Goal: Information Seeking & Learning: Compare options

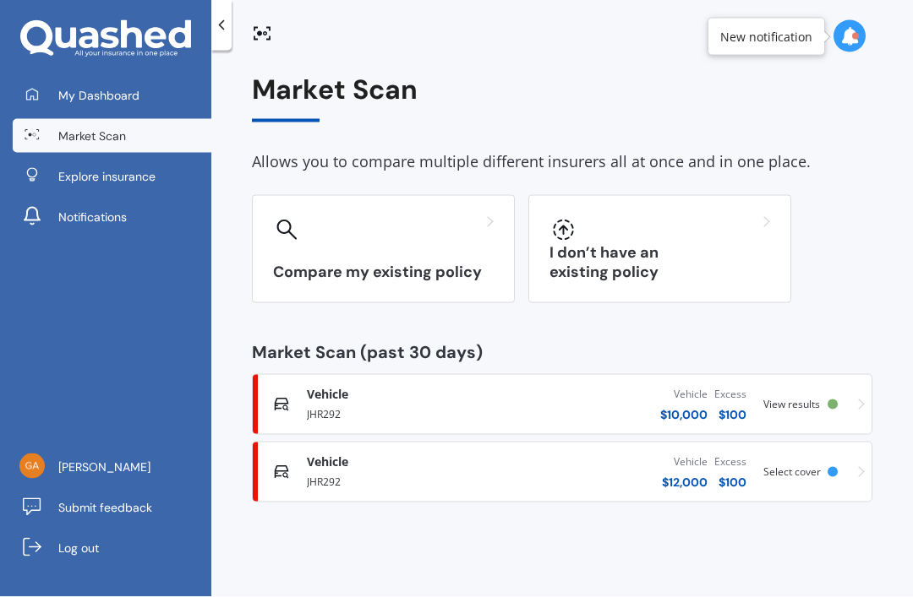
scroll to position [54, 0]
click at [789, 379] on div "Vehicle Comprehensive JHR292 Vehicle $ 10,000 Excess $ 100 Scanned a day ago Vi…" at bounding box center [561, 404] width 605 height 51
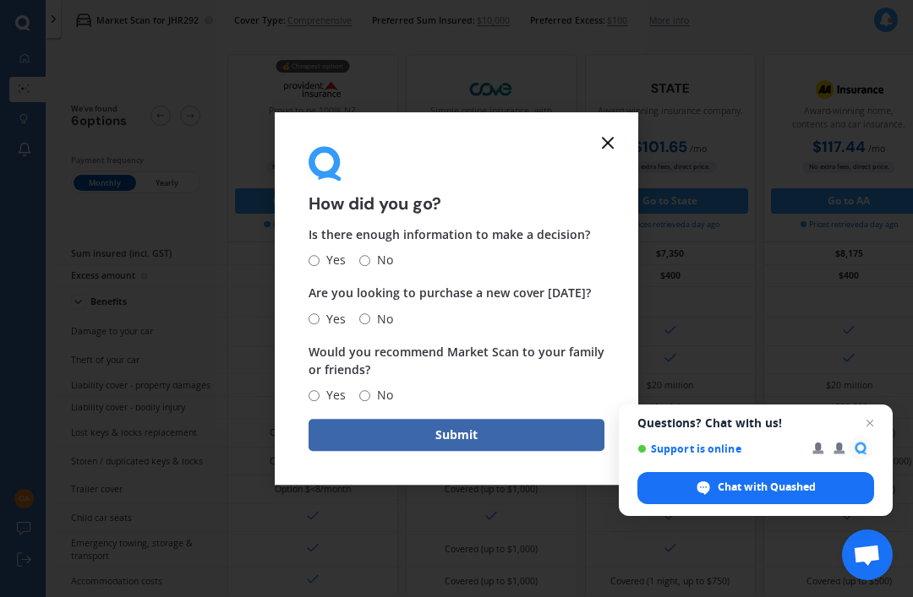
click at [602, 143] on icon at bounding box center [607, 143] width 20 height 20
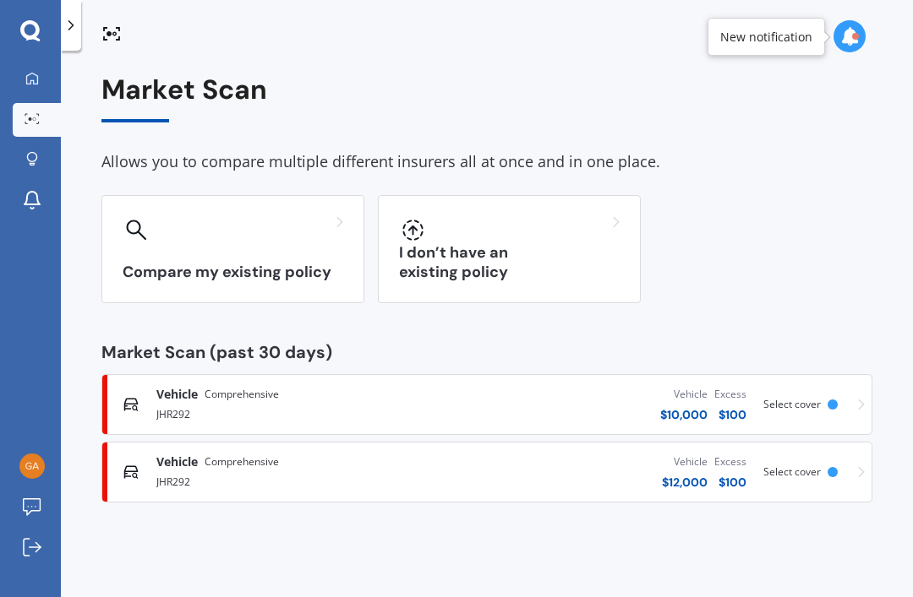
click at [826, 463] on div "Vehicle Comprehensive JHR292 Vehicle $ 12,000 Excess $ 100 Scanned a day ago Se…" at bounding box center [486, 472] width 755 height 51
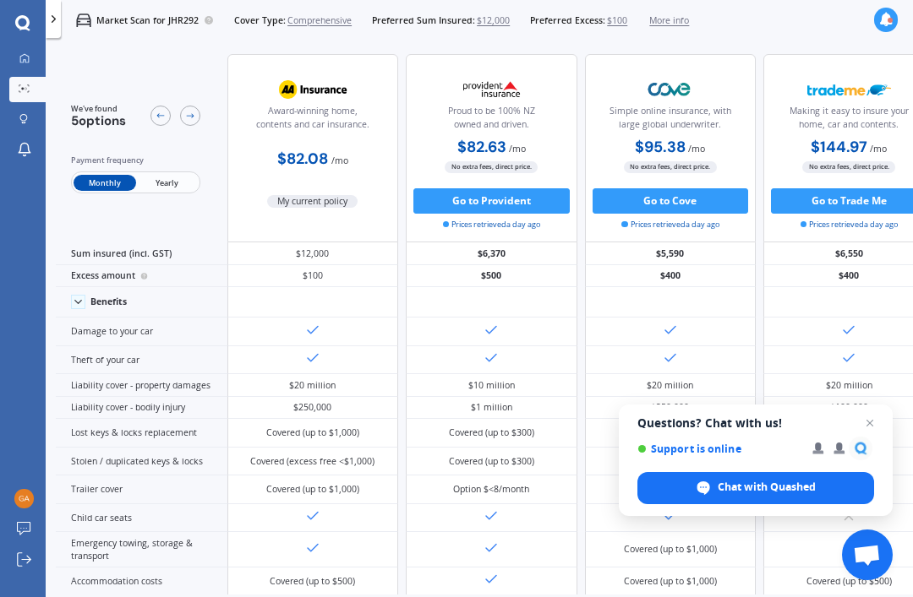
click at [194, 186] on span "Yearly" at bounding box center [167, 183] width 62 height 17
